Goal: Information Seeking & Learning: Learn about a topic

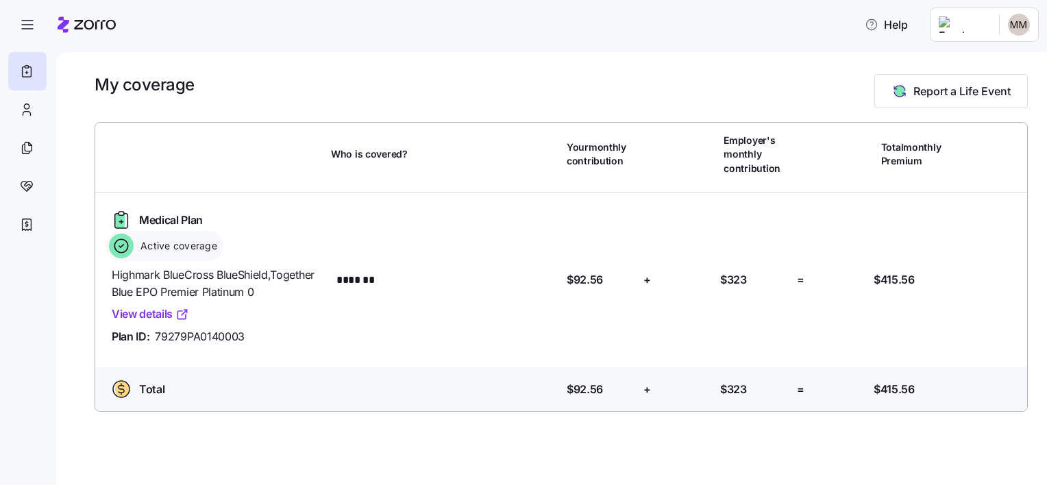
click at [551, 36] on div "Help" at bounding box center [523, 24] width 1031 height 38
click at [1025, 32] on html "Help My coverage Report a Life Event Who is covered? Your monthly contribution …" at bounding box center [523, 238] width 1047 height 477
click at [973, 61] on div "My settings" at bounding box center [992, 61] width 72 height 15
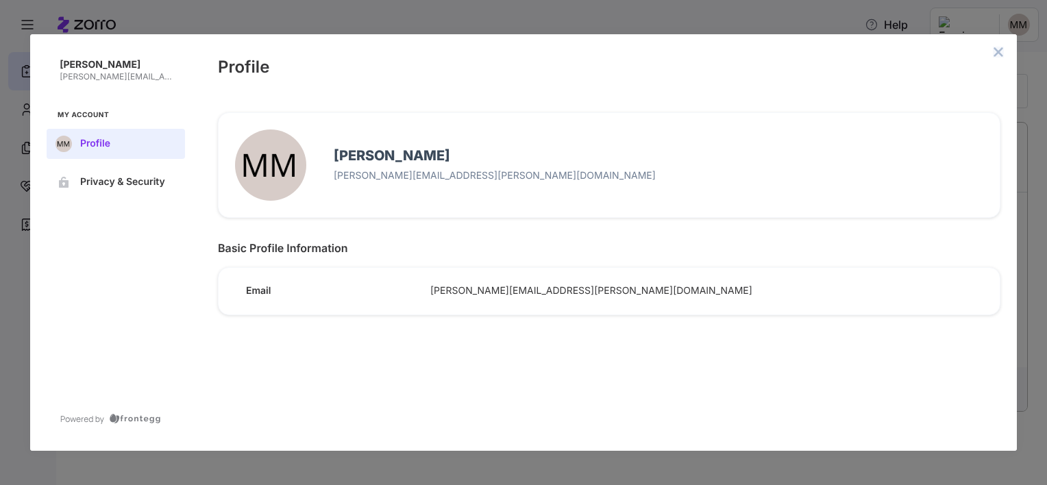
click at [1000, 55] on icon "close admin-box" at bounding box center [998, 52] width 11 height 11
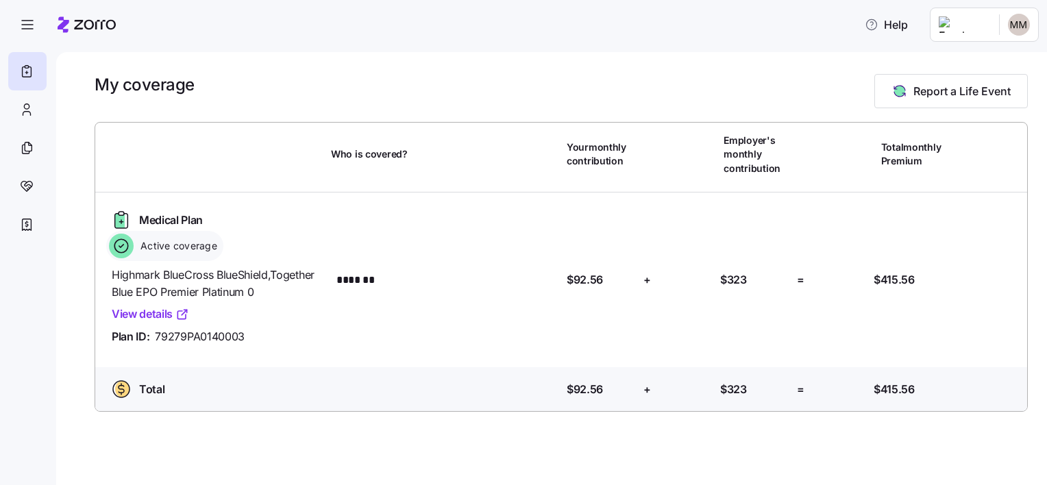
click at [373, 47] on main "My coverage Report a Life Event Who is covered? Your monthly contribution Emplo…" at bounding box center [523, 238] width 1047 height 477
click at [28, 28] on icon "button" at bounding box center [27, 24] width 16 height 16
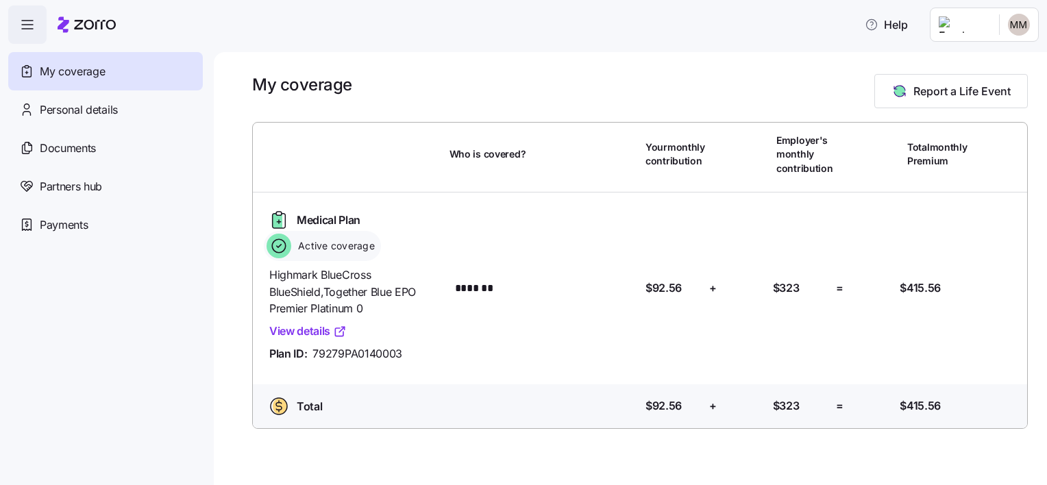
click at [503, 93] on div "My coverage Report a Life Event" at bounding box center [640, 91] width 776 height 34
click at [93, 76] on span "My coverage" at bounding box center [72, 71] width 65 height 17
click at [581, 149] on div "Who is covered?" at bounding box center [542, 154] width 197 height 47
click at [586, 101] on div "My coverage Report a Life Event" at bounding box center [640, 91] width 776 height 34
click at [628, 64] on div "My coverage Report a Life Event Who is covered? Your monthly contribution Emplo…" at bounding box center [631, 268] width 834 height 433
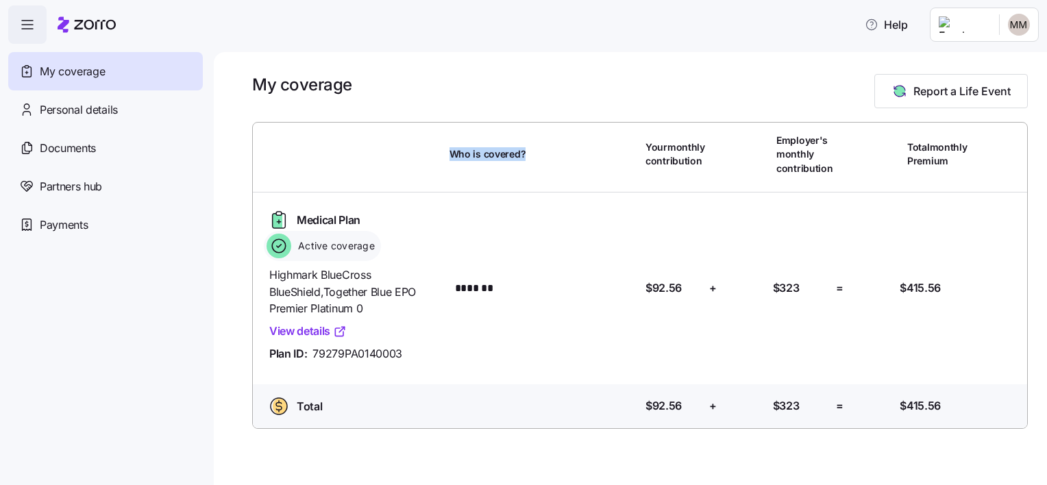
drag, startPoint x: 446, startPoint y: 151, endPoint x: 535, endPoint y: 168, distance: 90.1
click at [535, 168] on div "Who is covered?" at bounding box center [542, 154] width 197 height 47
click at [441, 86] on div "My coverage Report a Life Event" at bounding box center [640, 91] width 776 height 34
click at [563, 264] on div "Medical Plan Active coverage Highmark BlueCross BlueShield , Together Blue EPO …" at bounding box center [640, 289] width 764 height 170
click at [552, 236] on div "Medical Plan Active coverage Highmark BlueCross BlueShield , Together Blue EPO …" at bounding box center [640, 289] width 764 height 170
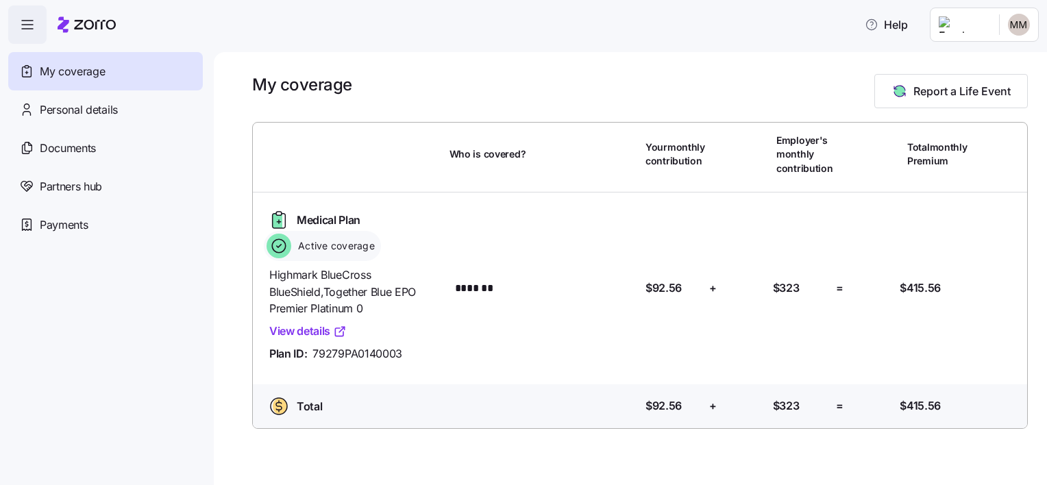
click at [458, 88] on div "My coverage Report a Life Event" at bounding box center [640, 91] width 776 height 34
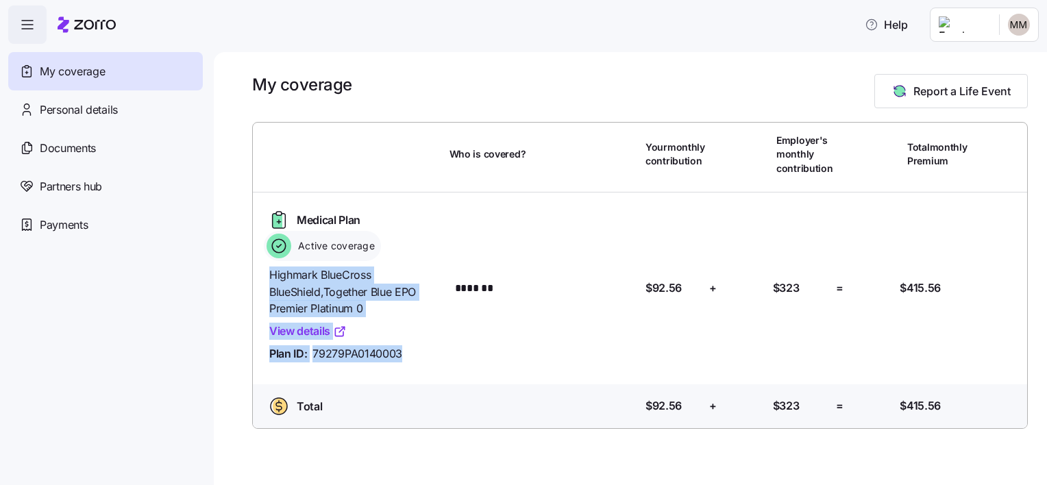
drag, startPoint x: 267, startPoint y: 272, endPoint x: 462, endPoint y: 274, distance: 195.4
click at [462, 274] on div "Medical Plan Active coverage Highmark BlueCross BlueShield , Together Blue EPO …" at bounding box center [640, 289] width 764 height 170
drag, startPoint x: 462, startPoint y: 274, endPoint x: 439, endPoint y: 353, distance: 82.2
click at [489, 372] on div "Medical Plan Active coverage Highmark BlueCross BlueShield , Together Blue EPO …" at bounding box center [640, 289] width 786 height 192
click at [468, 367] on div "Medical Plan Active coverage Highmark BlueCross BlueShield , Together Blue EPO …" at bounding box center [640, 289] width 786 height 192
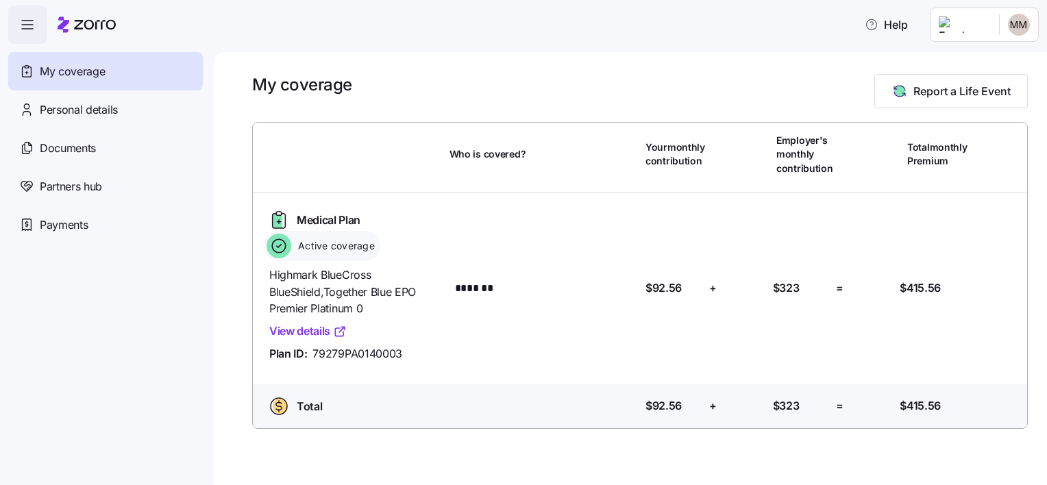
click at [560, 73] on div "My coverage Report a Life Event Who is covered? Your monthly contribution Emplo…" at bounding box center [631, 268] width 834 height 433
click at [492, 93] on div "My coverage Report a Life Event" at bounding box center [640, 91] width 776 height 34
